Goal: Find specific page/section: Find specific page/section

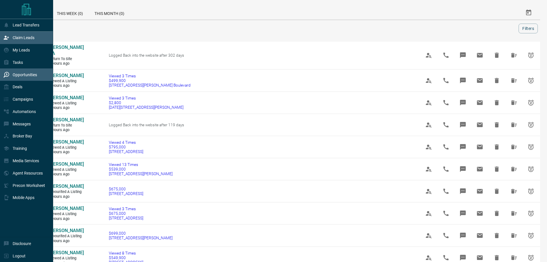
click at [27, 39] on p "Claim Leads" at bounding box center [24, 37] width 22 height 5
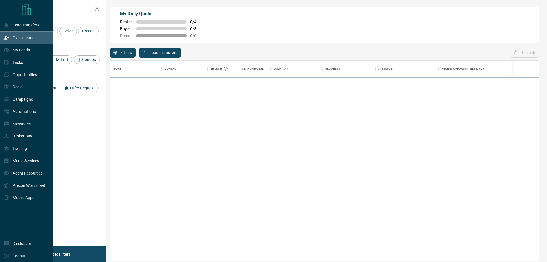
scroll to position [196, 424]
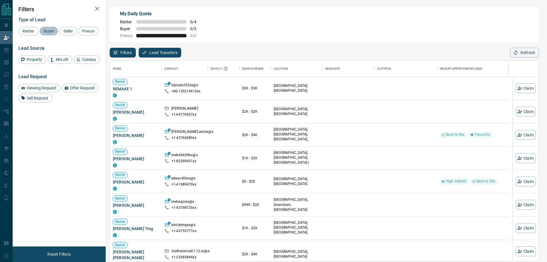
click at [51, 31] on span "Buyer" at bounding box center [49, 31] width 14 height 5
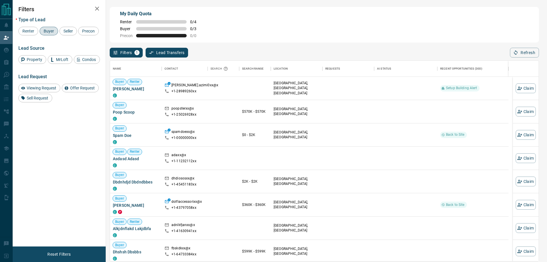
click at [51, 34] on div "Buyer" at bounding box center [49, 31] width 18 height 9
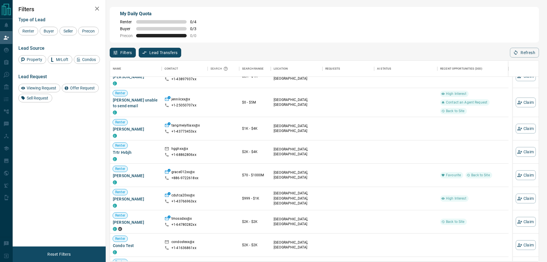
scroll to position [373, 0]
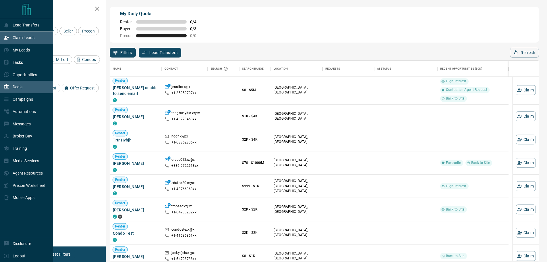
click at [19, 89] on p "Deals" at bounding box center [18, 86] width 10 height 5
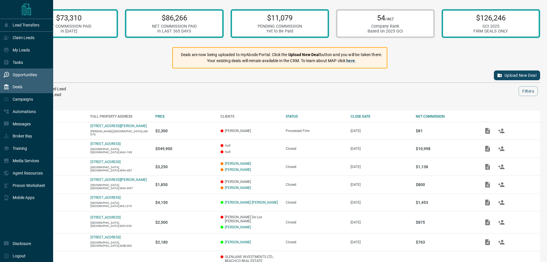
click at [22, 77] on p "Opportunities" at bounding box center [25, 74] width 24 height 5
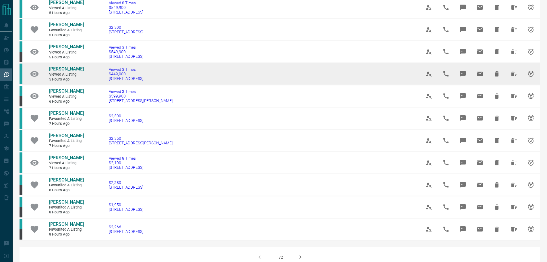
scroll to position [258, 0]
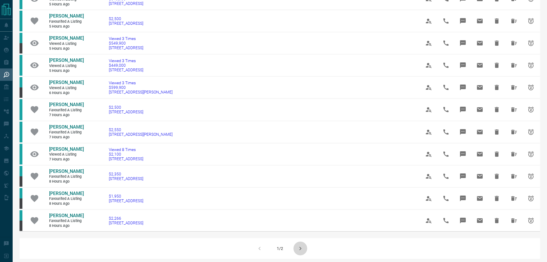
click at [300, 249] on icon "button" at bounding box center [300, 248] width 7 height 7
